Goal: Task Accomplishment & Management: Complete application form

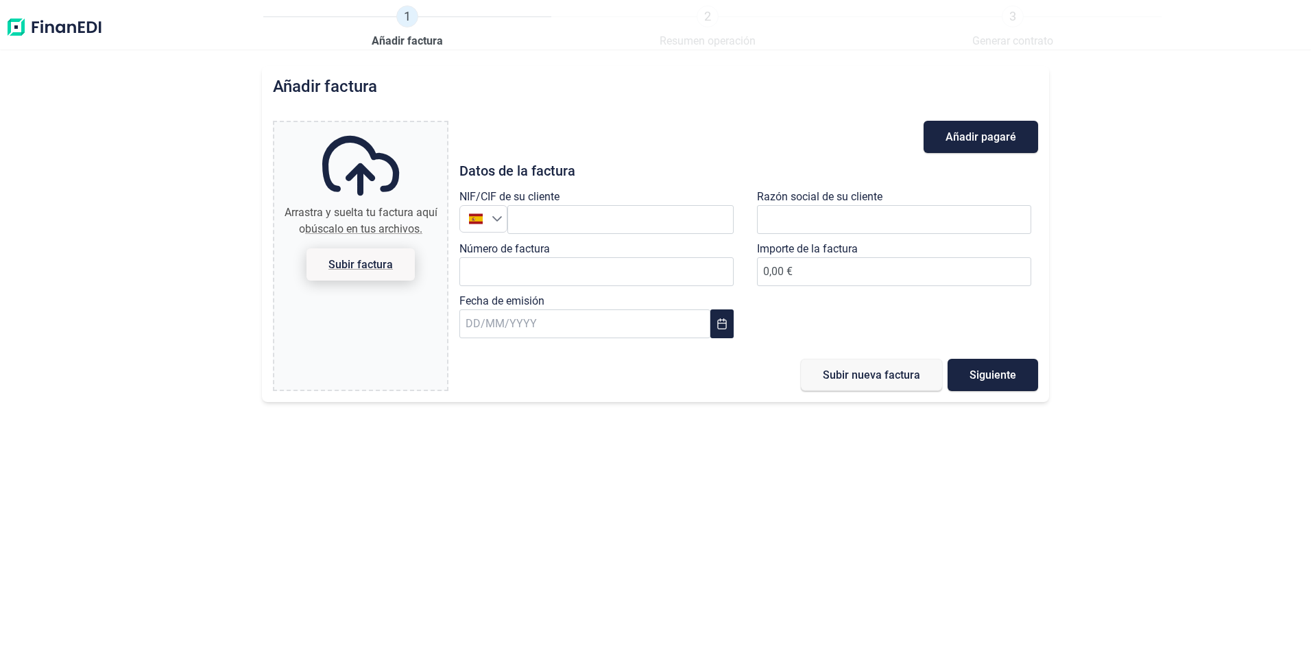
click at [374, 267] on span "Subir factura" at bounding box center [360, 264] width 64 height 10
click at [374, 126] on input "Arrastra y suelta tu factura aquí o búscalo en tus archivos. Subir factura" at bounding box center [360, 124] width 173 height 4
type input "C:\fakepath\1600000056850001.PDF"
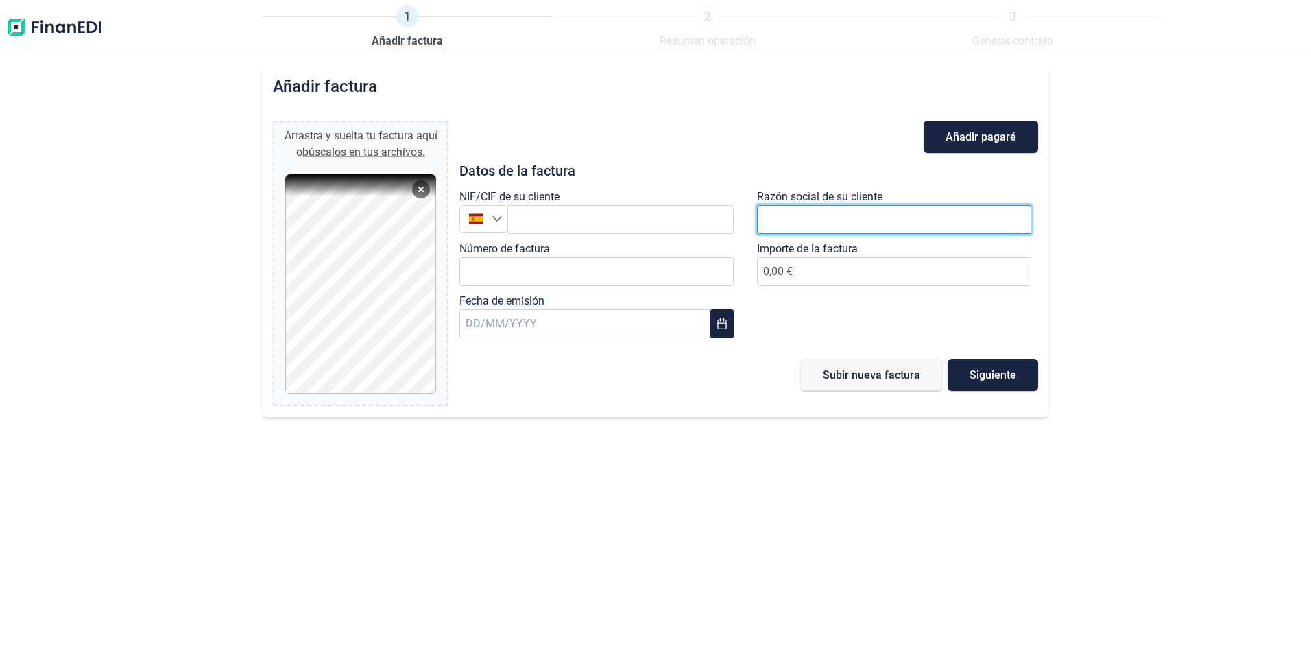
click at [777, 217] on input "text" at bounding box center [894, 219] width 274 height 29
paste input "EL CORTE INGLES S.A."
type input "EL CORTE INGLES S.A."
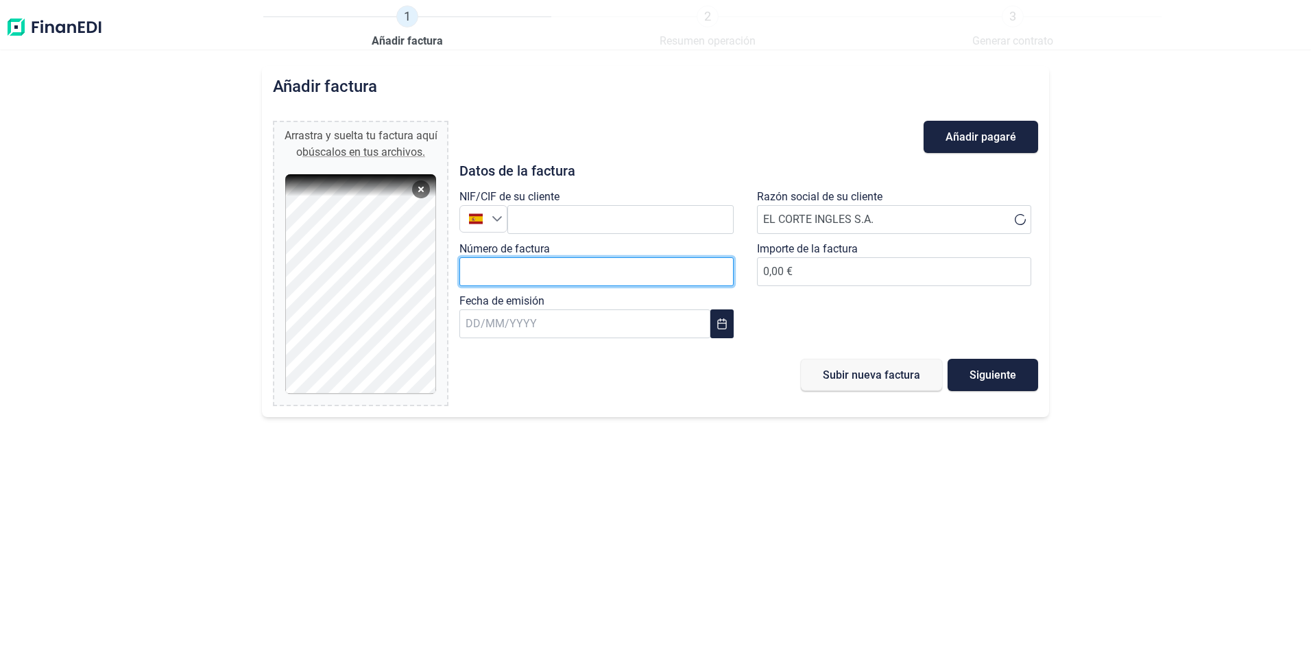
click at [554, 269] on input "Número de factura" at bounding box center [596, 271] width 274 height 29
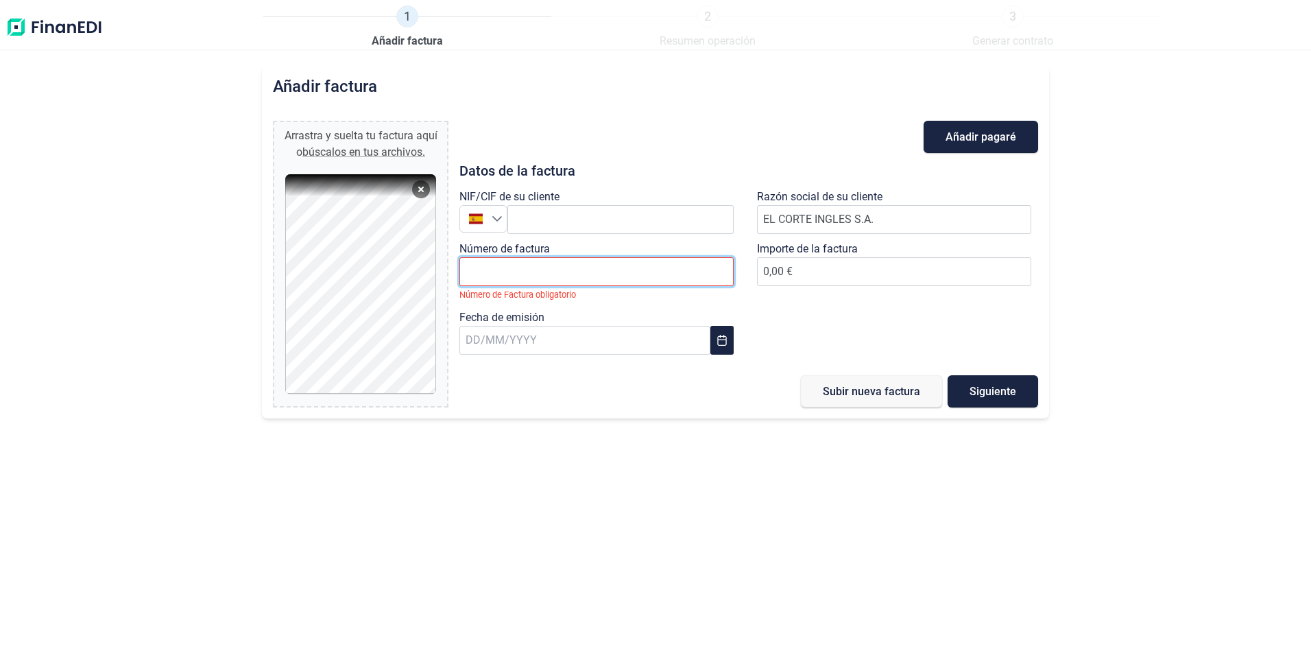
paste input "0000005685"
type input "0000005685"
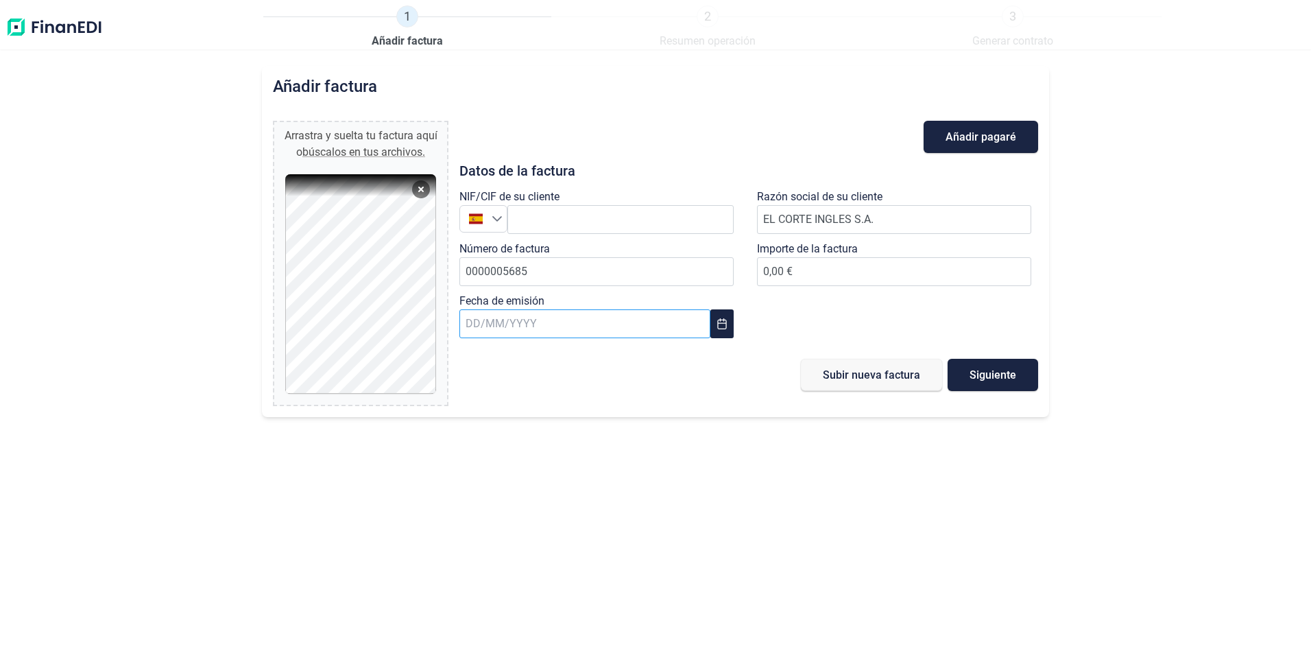
click at [692, 325] on input "text" at bounding box center [584, 323] width 250 height 29
click at [483, 357] on icon "Previous Month" at bounding box center [481, 360] width 5 height 10
click at [479, 544] on span "19" at bounding box center [483, 544] width 27 height 27
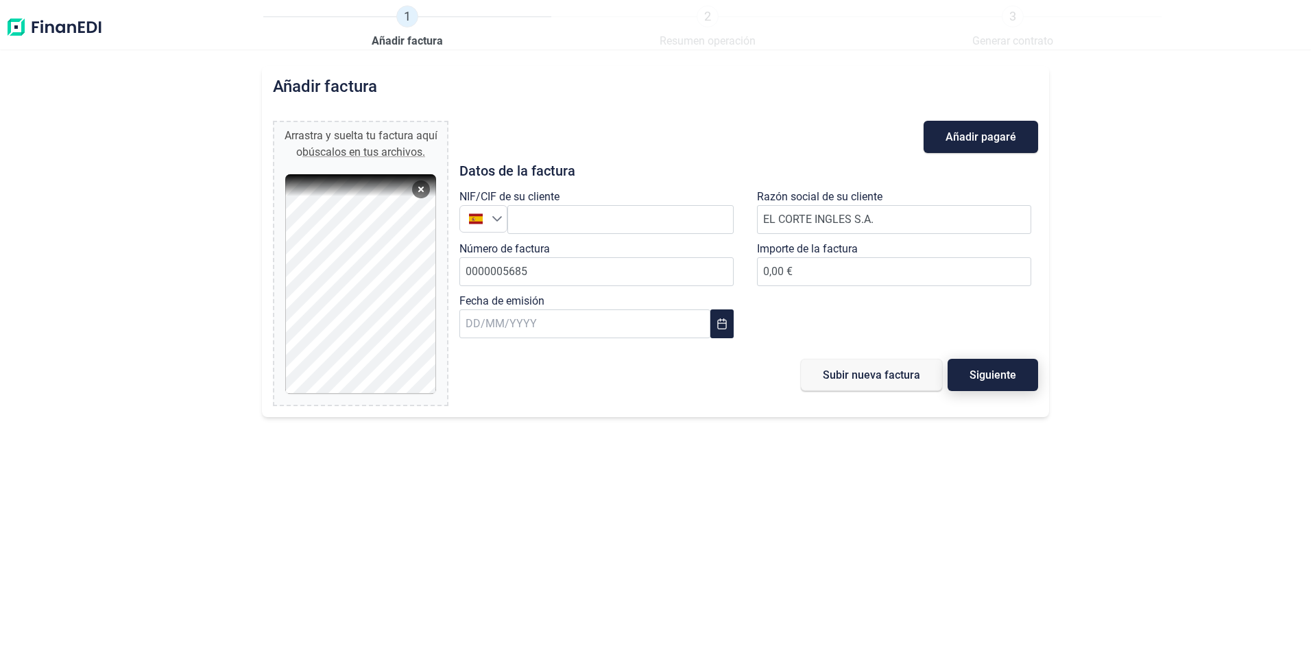
click at [975, 374] on span "Siguiente" at bounding box center [992, 375] width 47 height 10
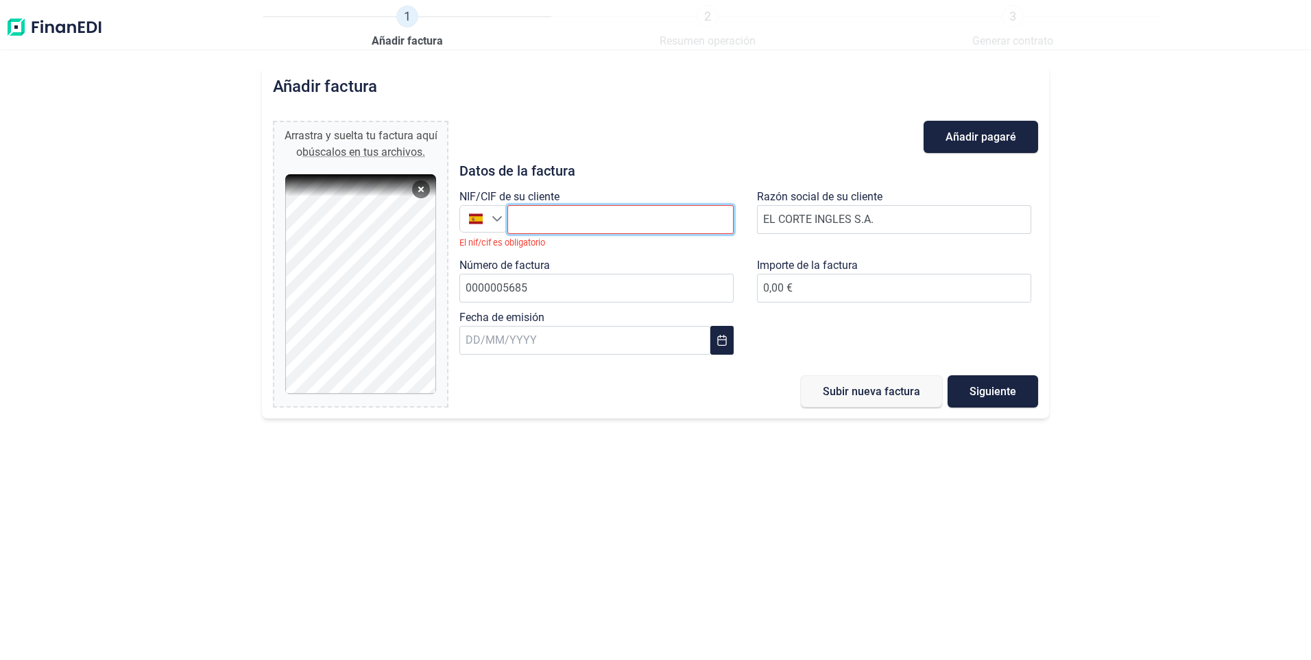
click at [533, 220] on input "text" at bounding box center [620, 219] width 226 height 29
paste input "ESA28017895"
click at [1001, 387] on span "Siguiente" at bounding box center [992, 391] width 47 height 10
click at [905, 389] on span "Subir nueva factura" at bounding box center [871, 391] width 97 height 10
click at [490, 213] on div at bounding box center [475, 218] width 31 height 13
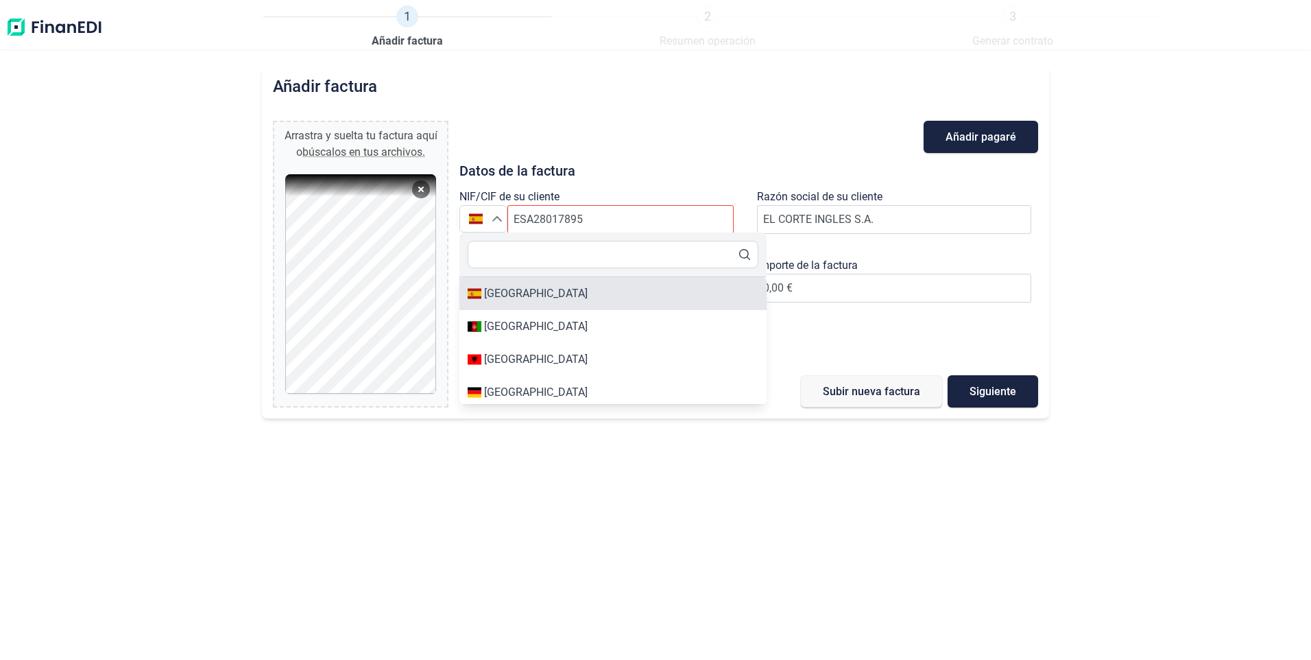
click at [487, 296] on div "[GEOGRAPHIC_DATA]" at bounding box center [536, 293] width 104 height 16
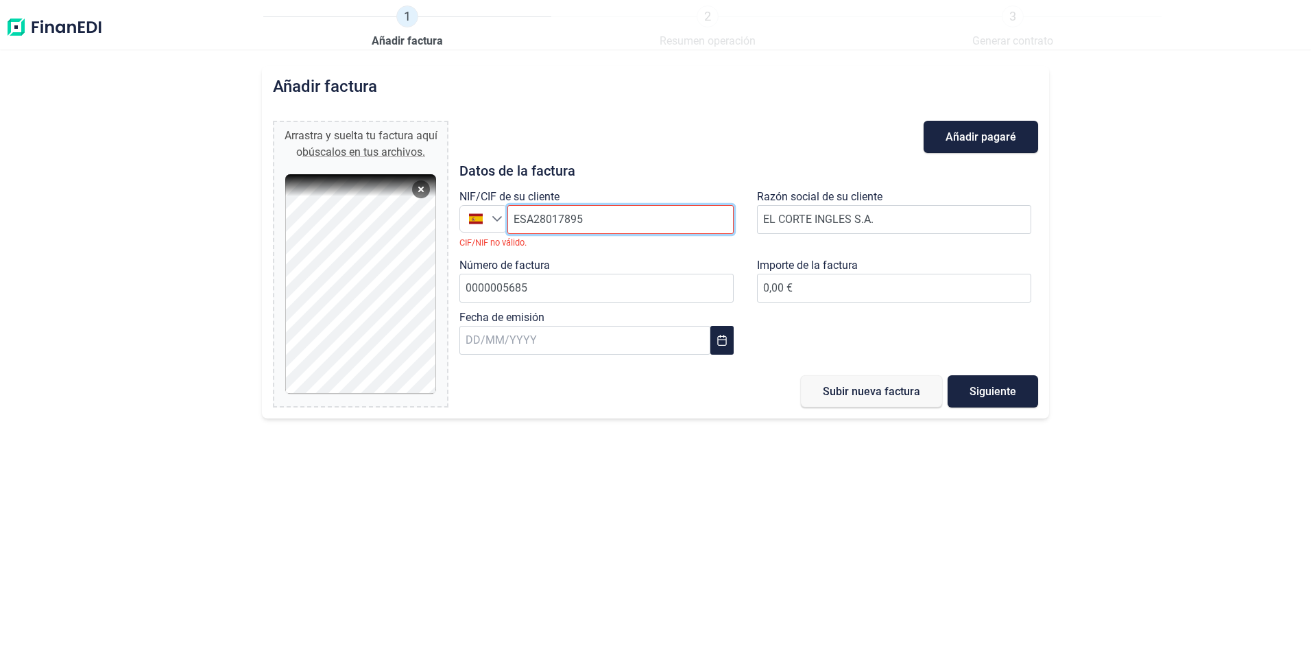
click at [618, 222] on input "ESA28017895" at bounding box center [620, 219] width 226 height 29
drag, startPoint x: 618, startPoint y: 222, endPoint x: 486, endPoint y: 219, distance: 132.3
click at [486, 219] on div "España ESA28017895" at bounding box center [596, 219] width 274 height 29
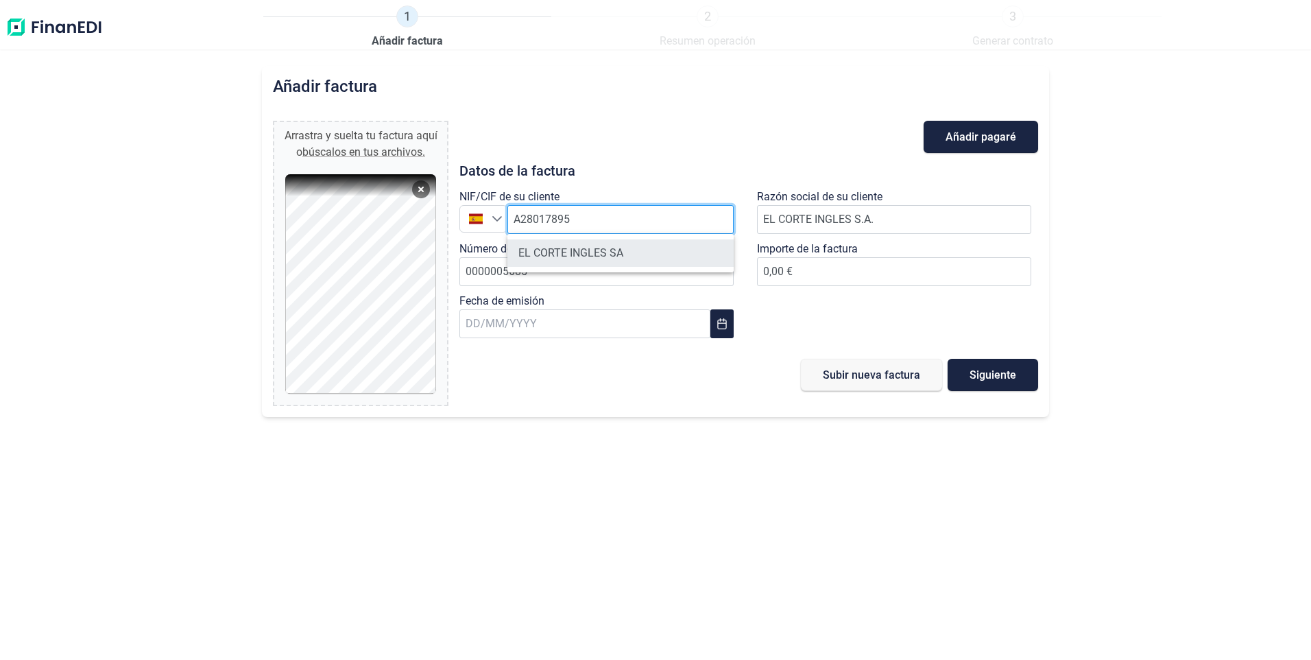
type input "A28017895"
click at [595, 251] on li "EL CORTE INGLES SA" at bounding box center [620, 252] width 226 height 27
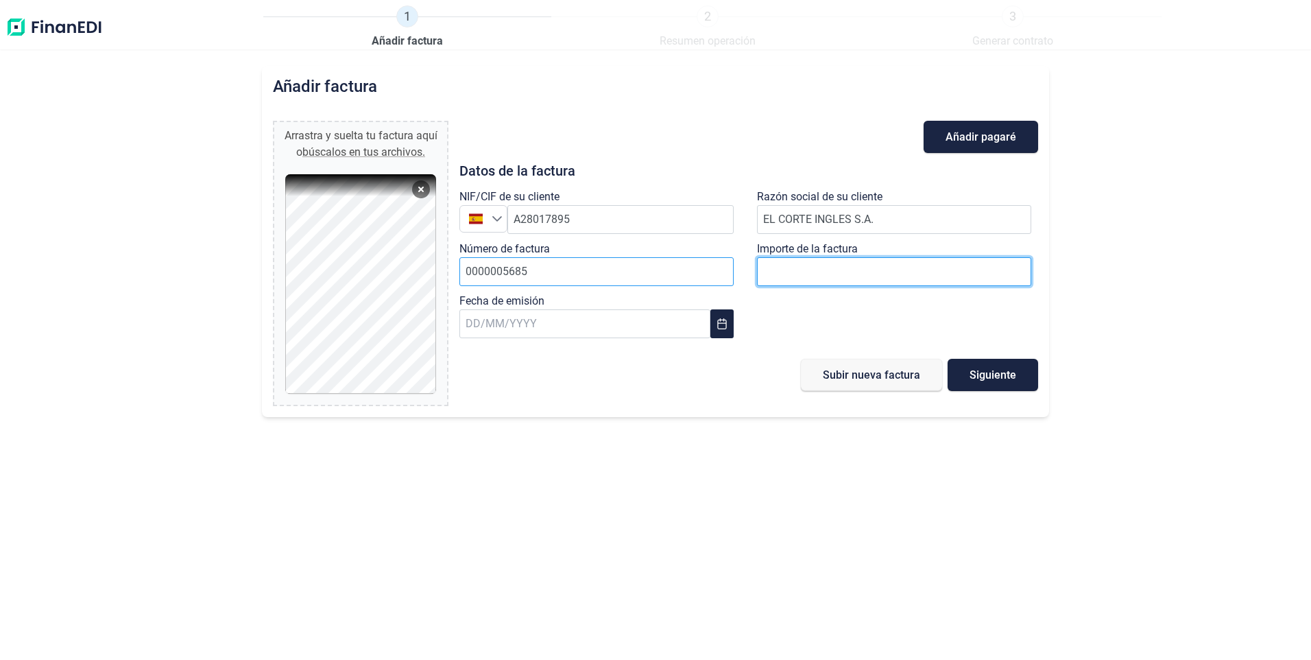
drag, startPoint x: 806, startPoint y: 267, endPoint x: 705, endPoint y: 264, distance: 100.8
type input "3447.05"
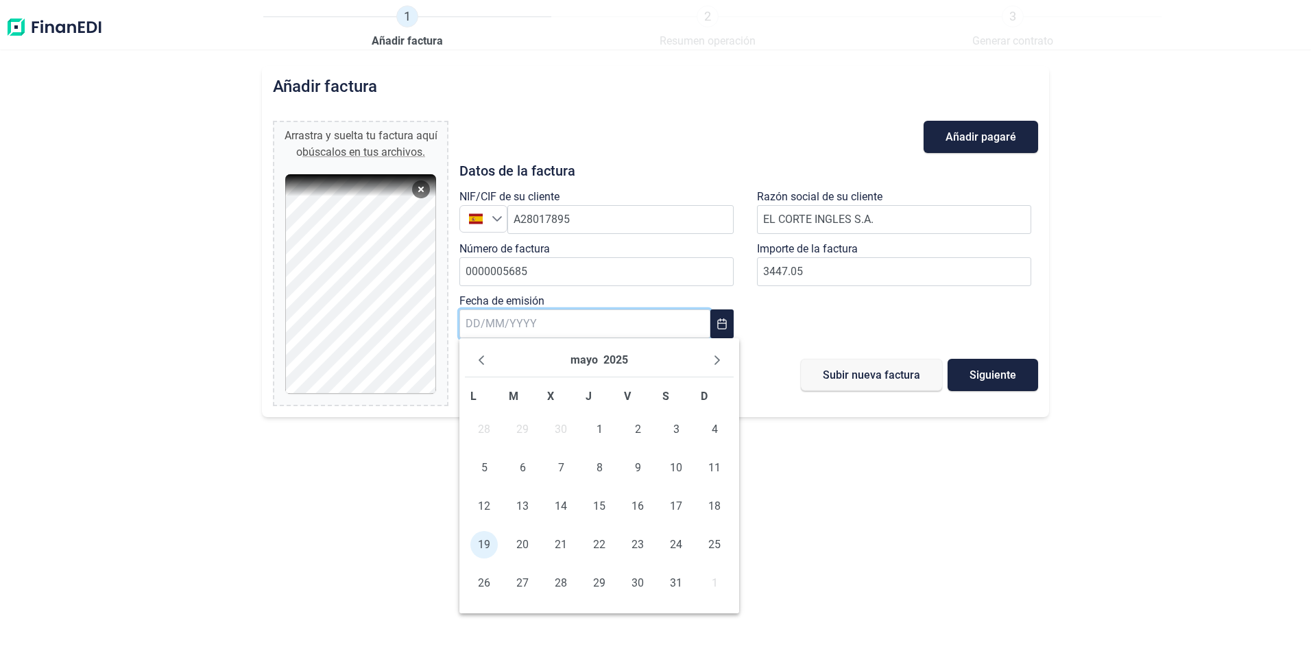
click at [829, 463] on div "Añadir factura Arrastra y suelta tu factura aquí o búscalos en tus archivos. 16…" at bounding box center [655, 363] width 1311 height 594
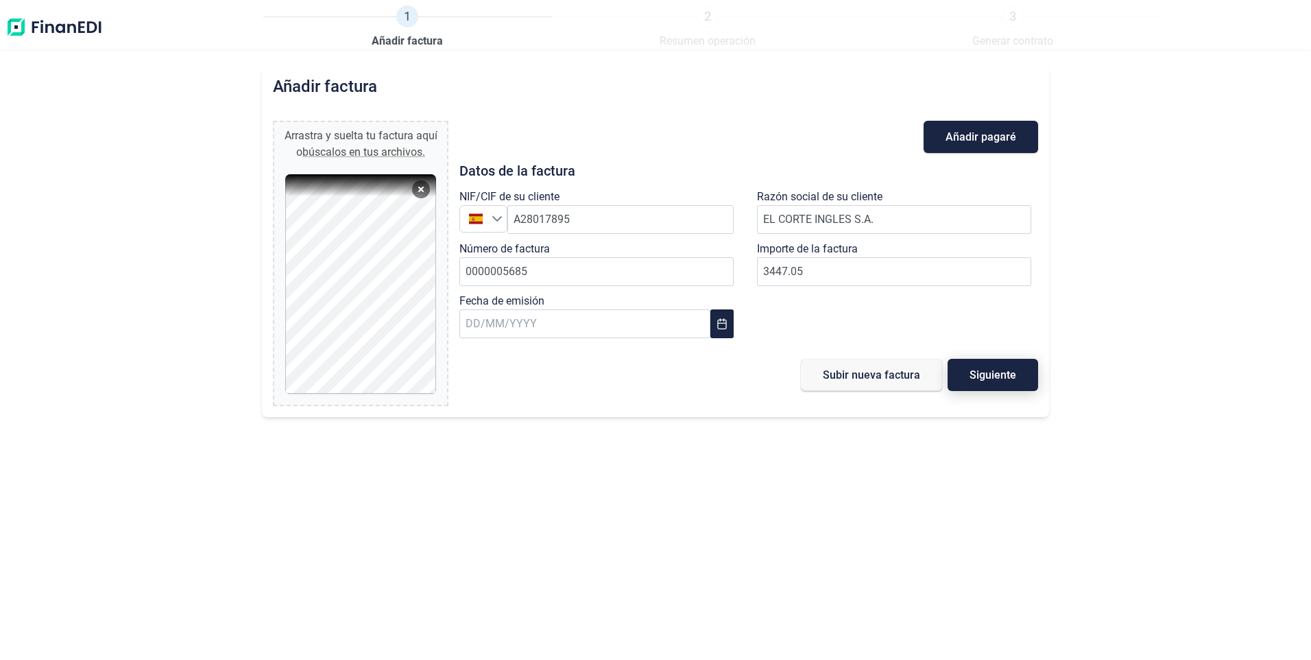
click at [978, 375] on span "Siguiente" at bounding box center [992, 375] width 47 height 10
click at [974, 376] on span "Siguiente" at bounding box center [992, 375] width 47 height 10
click at [1017, 377] on button "Siguiente" at bounding box center [992, 375] width 90 height 32
click at [73, 186] on div "Añadir factura Arrastra y suelta tu factura aquí o búscalos en tus archivos. 16…" at bounding box center [655, 363] width 1311 height 594
click at [49, 22] on img at bounding box center [53, 27] width 97 height 44
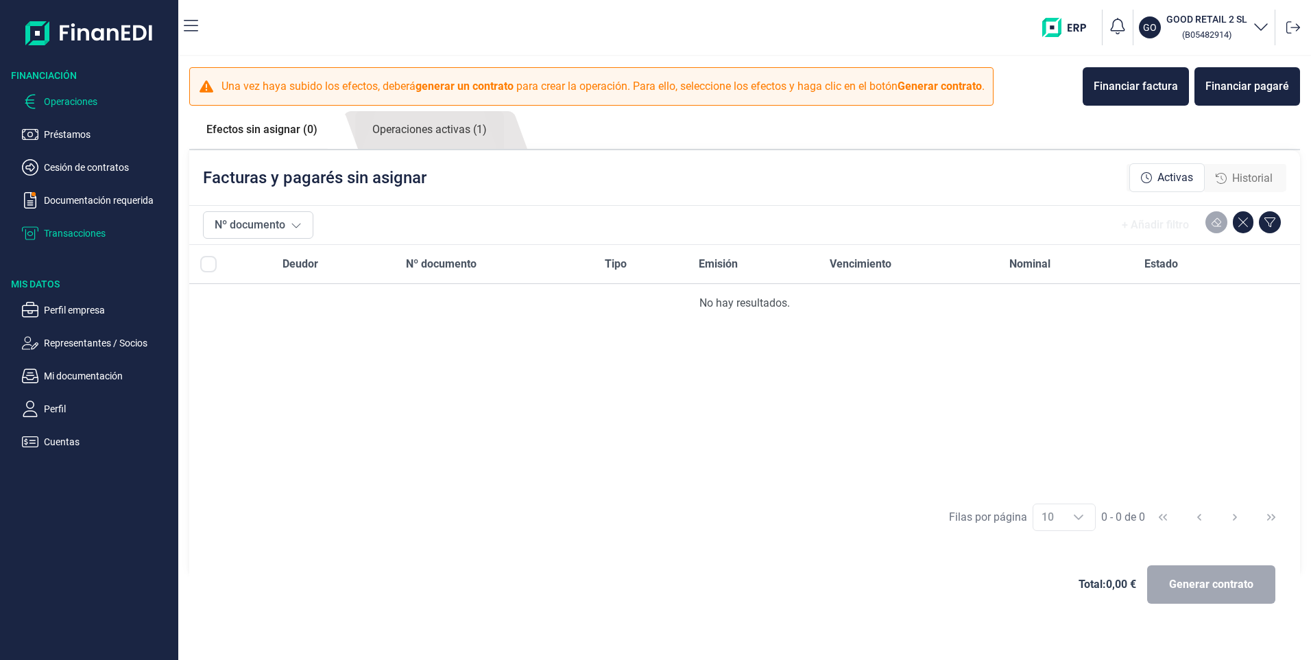
click at [108, 231] on p "Transacciones" at bounding box center [108, 233] width 129 height 16
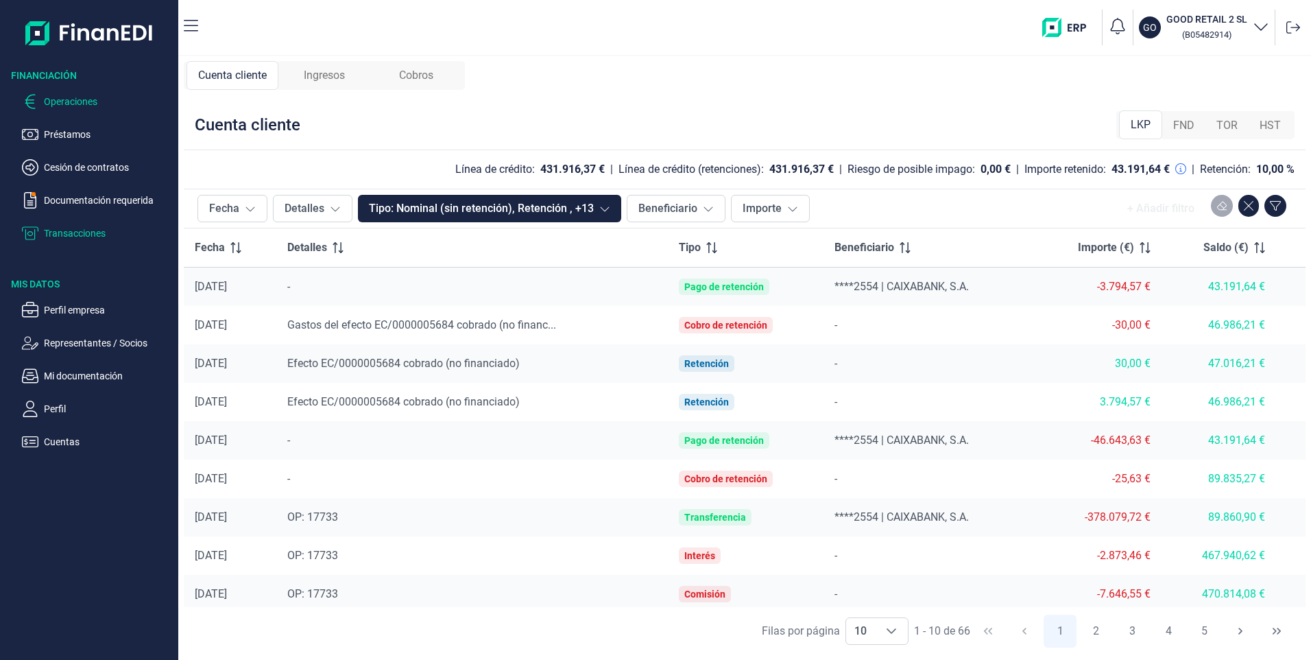
click at [84, 105] on p "Operaciones" at bounding box center [108, 101] width 129 height 16
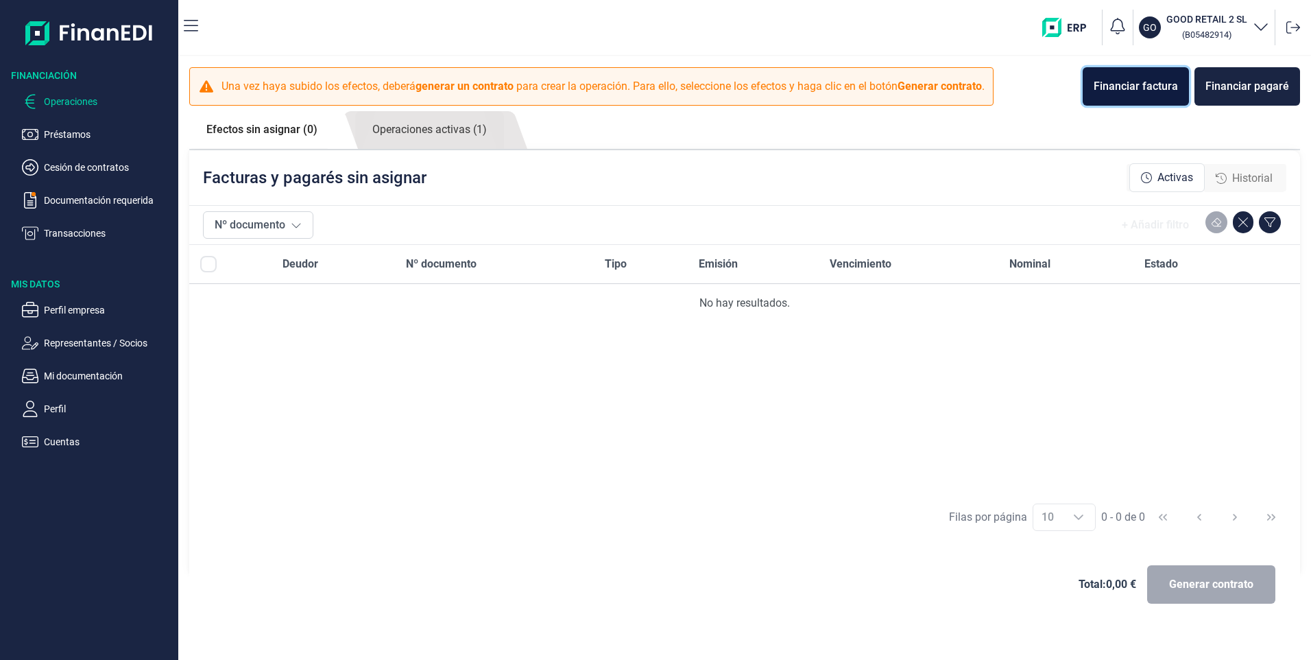
click at [1133, 90] on div "Financiar factura" at bounding box center [1136, 86] width 84 height 16
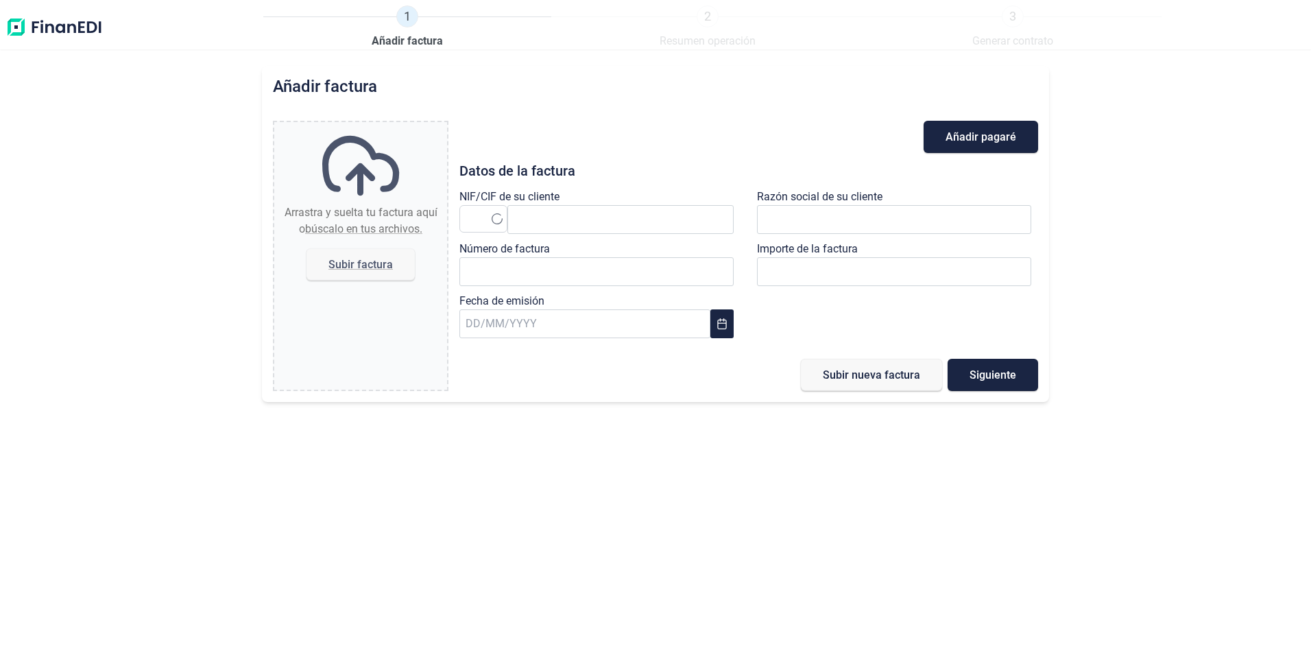
type input "0,00 €"
click at [388, 262] on span "Subir factura" at bounding box center [360, 264] width 64 height 10
click at [388, 126] on input "Arrastra y suelta tu factura aquí o búscalo en tus archivos. Subir factura" at bounding box center [360, 124] width 173 height 4
type input "C:\fakepath\1600000056850001.PDF"
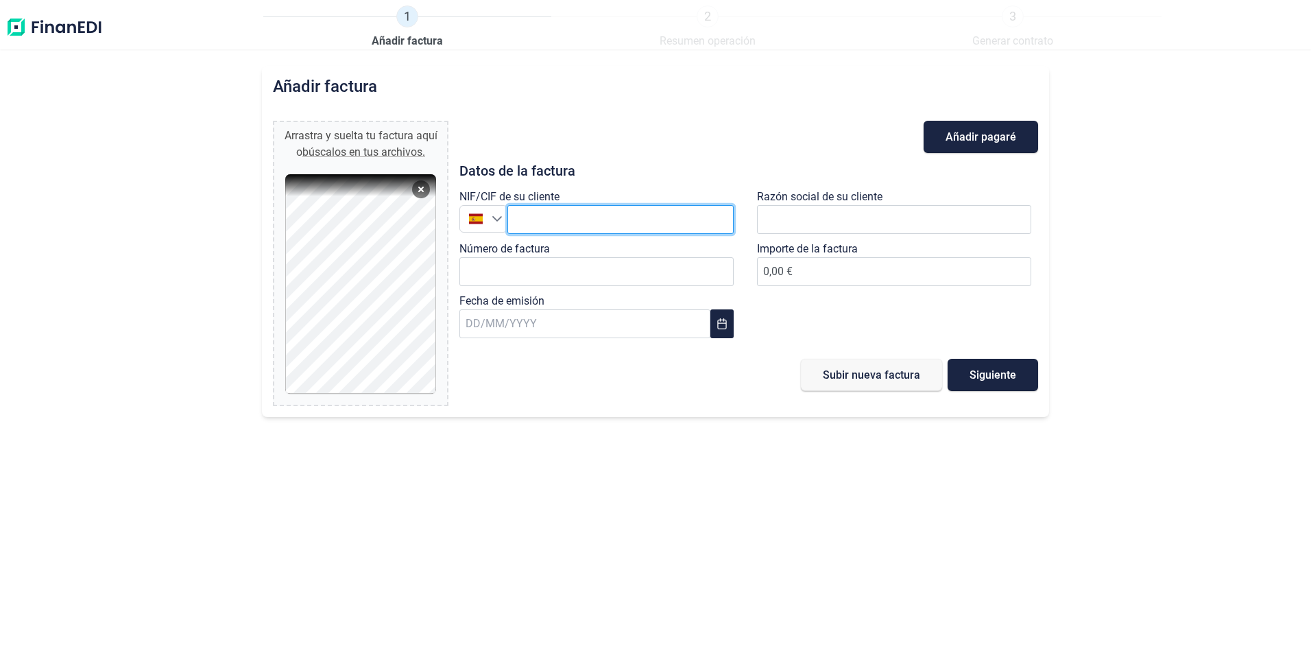
click at [524, 221] on input "text" at bounding box center [620, 219] width 226 height 29
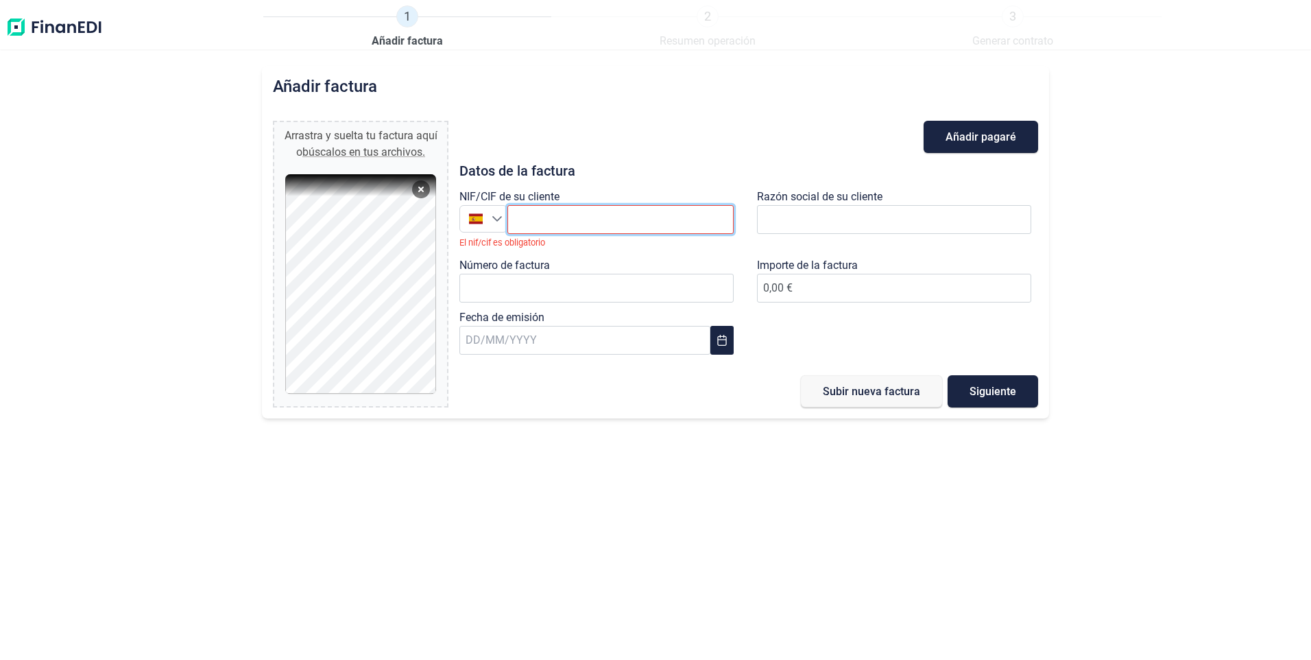
click at [552, 224] on input "text" at bounding box center [620, 219] width 226 height 29
paste input "A28017895"
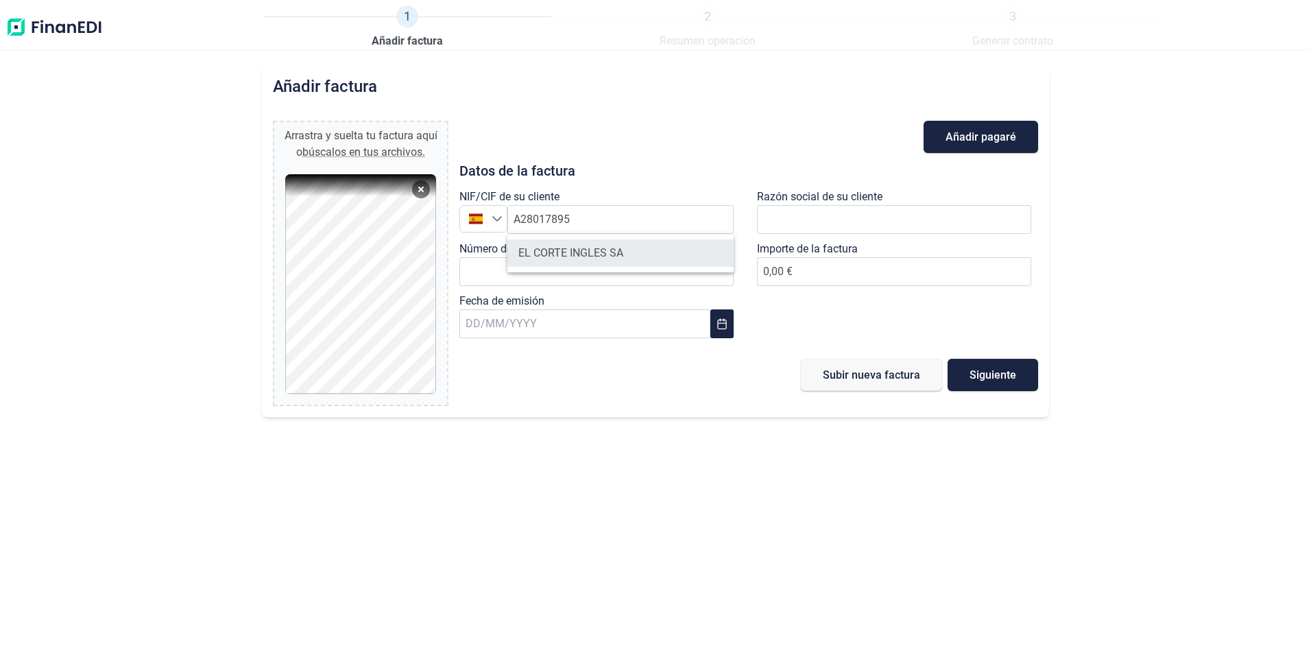
click at [633, 246] on li "EL CORTE INGLES SA" at bounding box center [620, 252] width 226 height 27
type input "A28017895"
type input "EL CORTE INGLES SA"
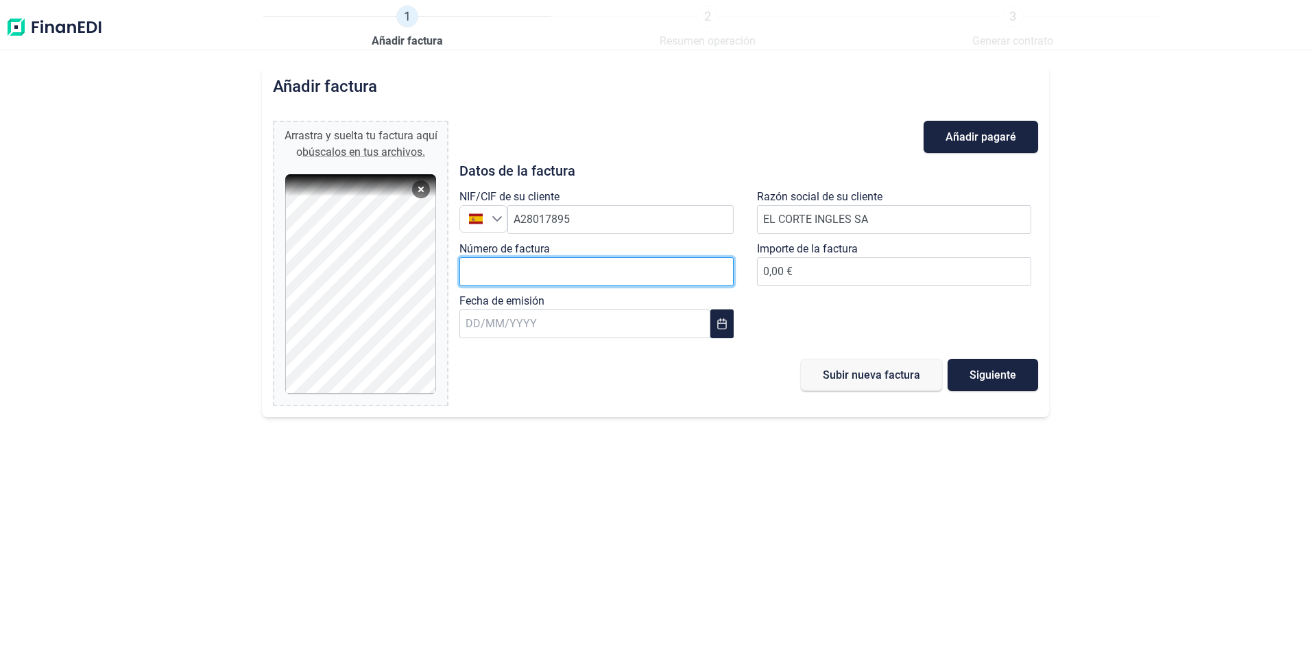
drag, startPoint x: 510, startPoint y: 274, endPoint x: 517, endPoint y: 280, distance: 9.7
click at [510, 274] on input "Número de factura" at bounding box center [596, 271] width 274 height 29
paste input "0000005685"
type input "0000005685"
click at [993, 382] on button "Siguiente" at bounding box center [992, 375] width 90 height 32
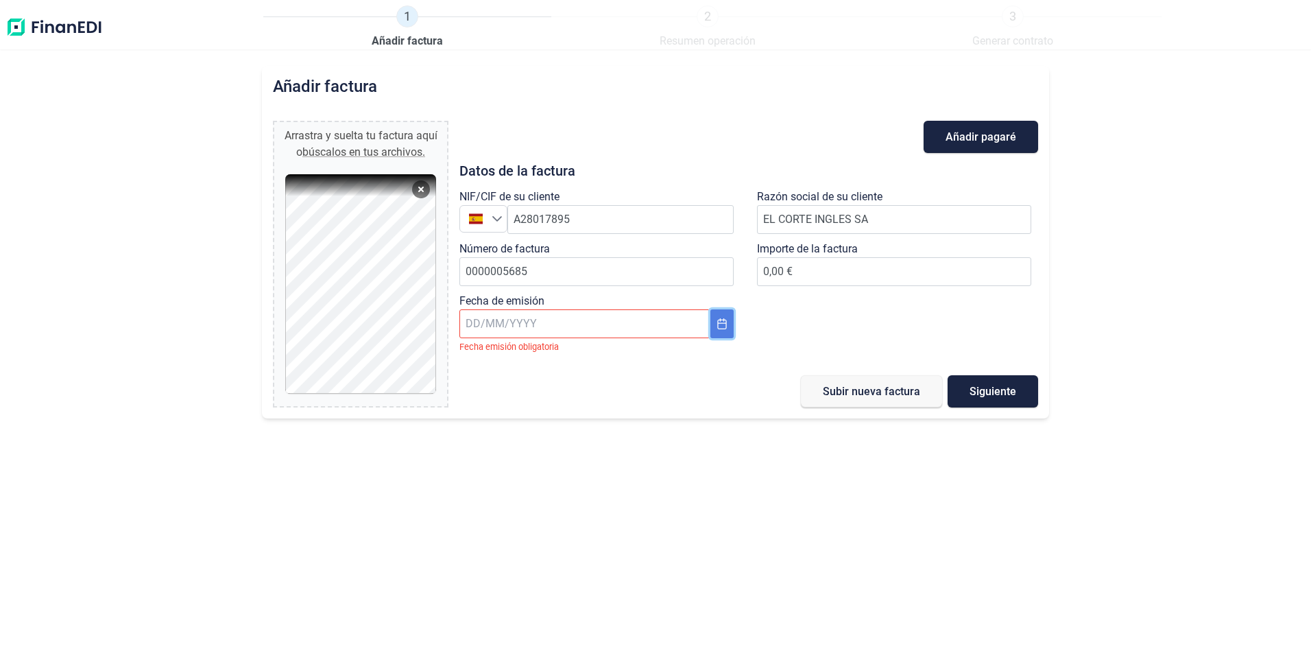
click at [716, 328] on icon "Choose Date" at bounding box center [721, 323] width 11 height 11
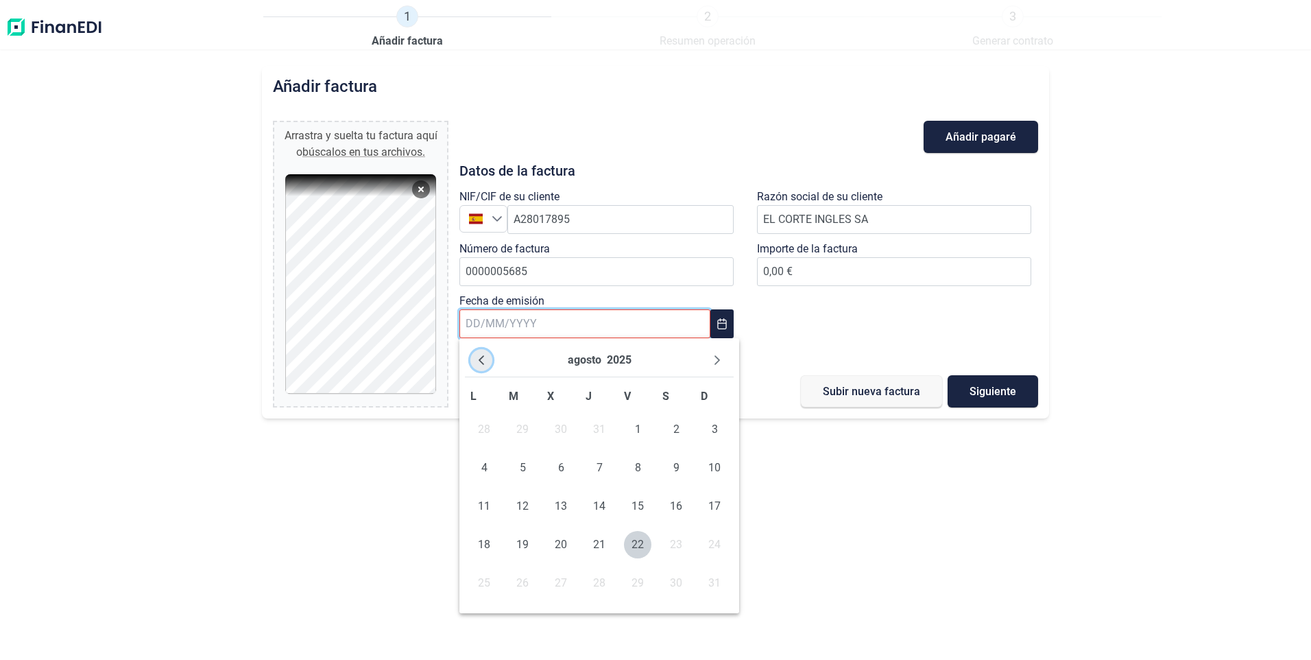
click at [476, 360] on icon "Previous Month" at bounding box center [481, 359] width 11 height 11
click at [485, 545] on span "19" at bounding box center [483, 544] width 27 height 27
type input "[DATE]"
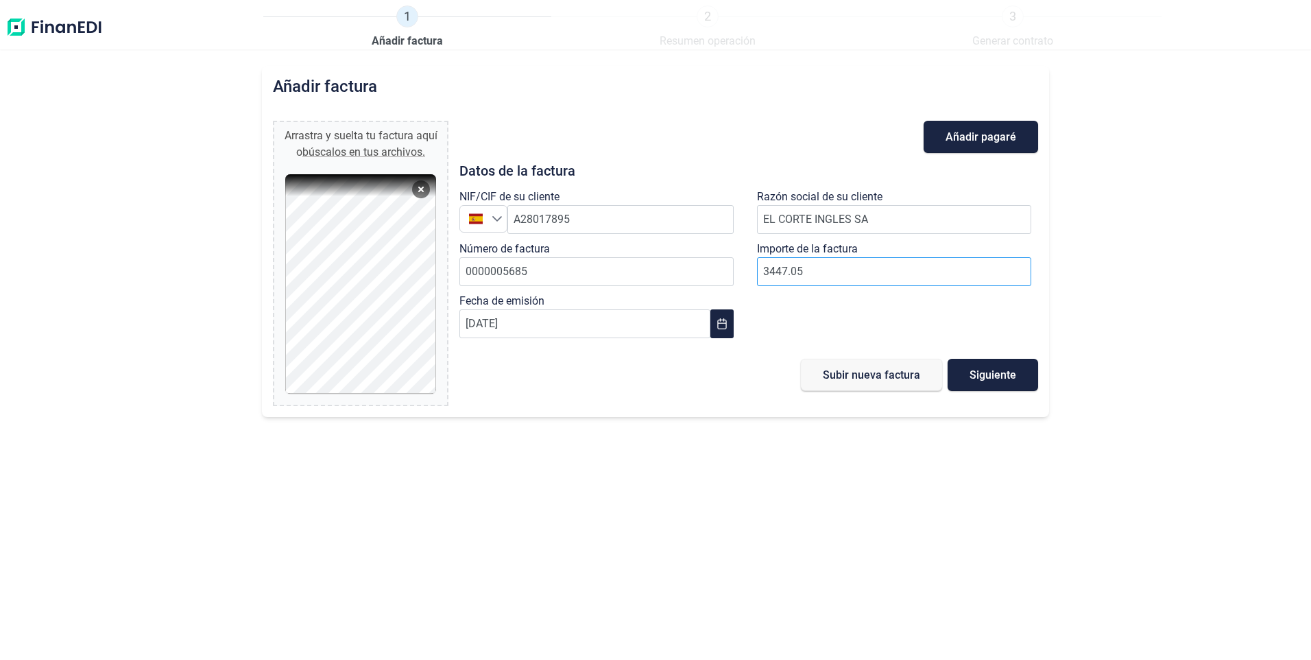
type input "3.447,05 €"
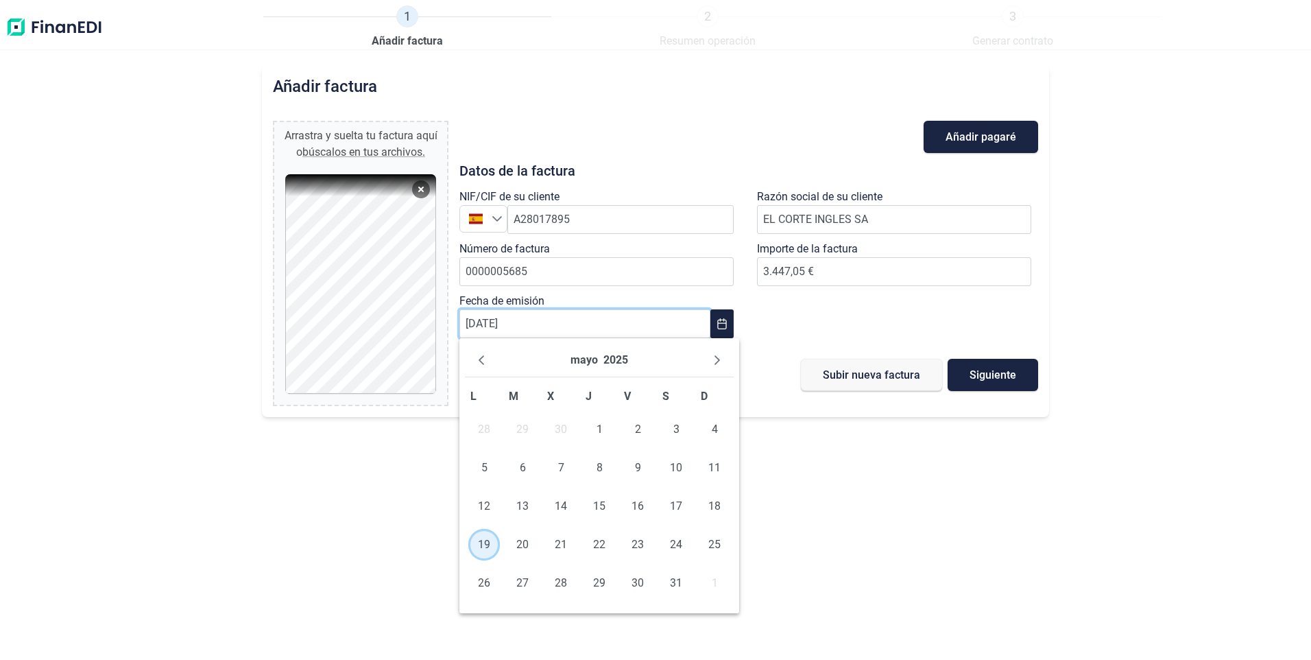
click at [483, 549] on span "19" at bounding box center [483, 544] width 27 height 27
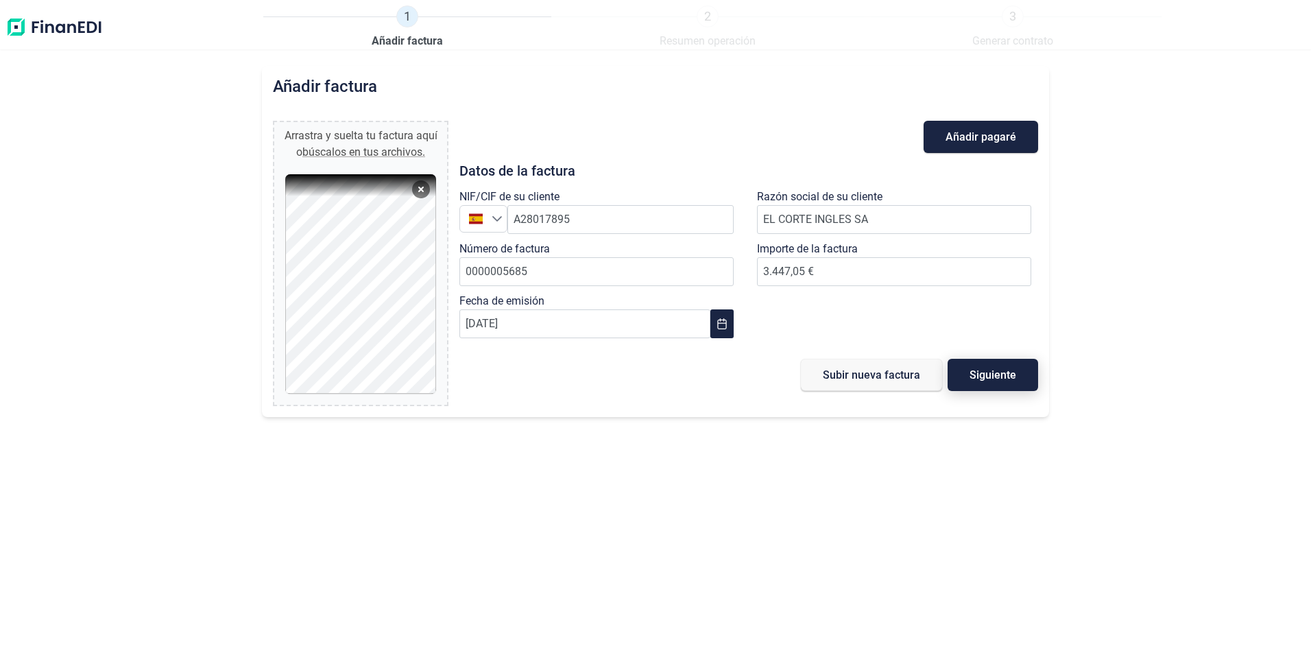
click at [985, 378] on span "Siguiente" at bounding box center [992, 375] width 47 height 10
click at [1010, 376] on span "Siguiente" at bounding box center [992, 375] width 47 height 10
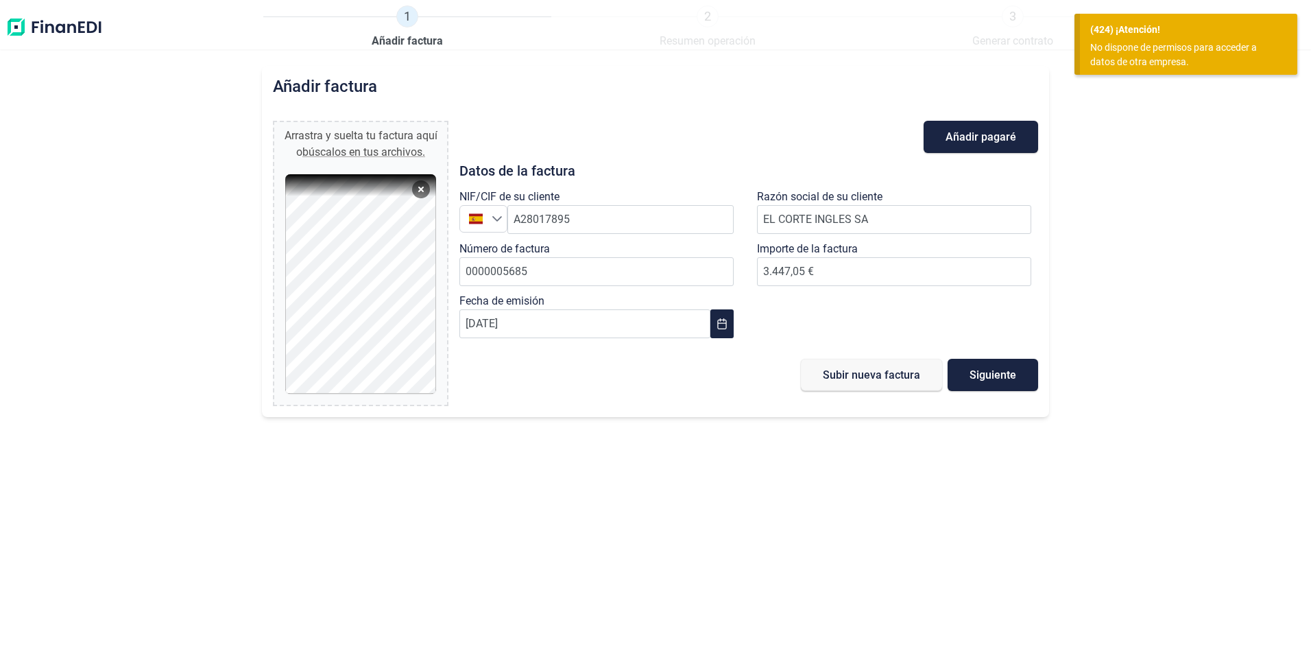
click at [1138, 47] on div "No dispone de permisos para acceder a datos de otra empresa." at bounding box center [1183, 54] width 186 height 29
